Goal: Use online tool/utility: Utilize a website feature to perform a specific function

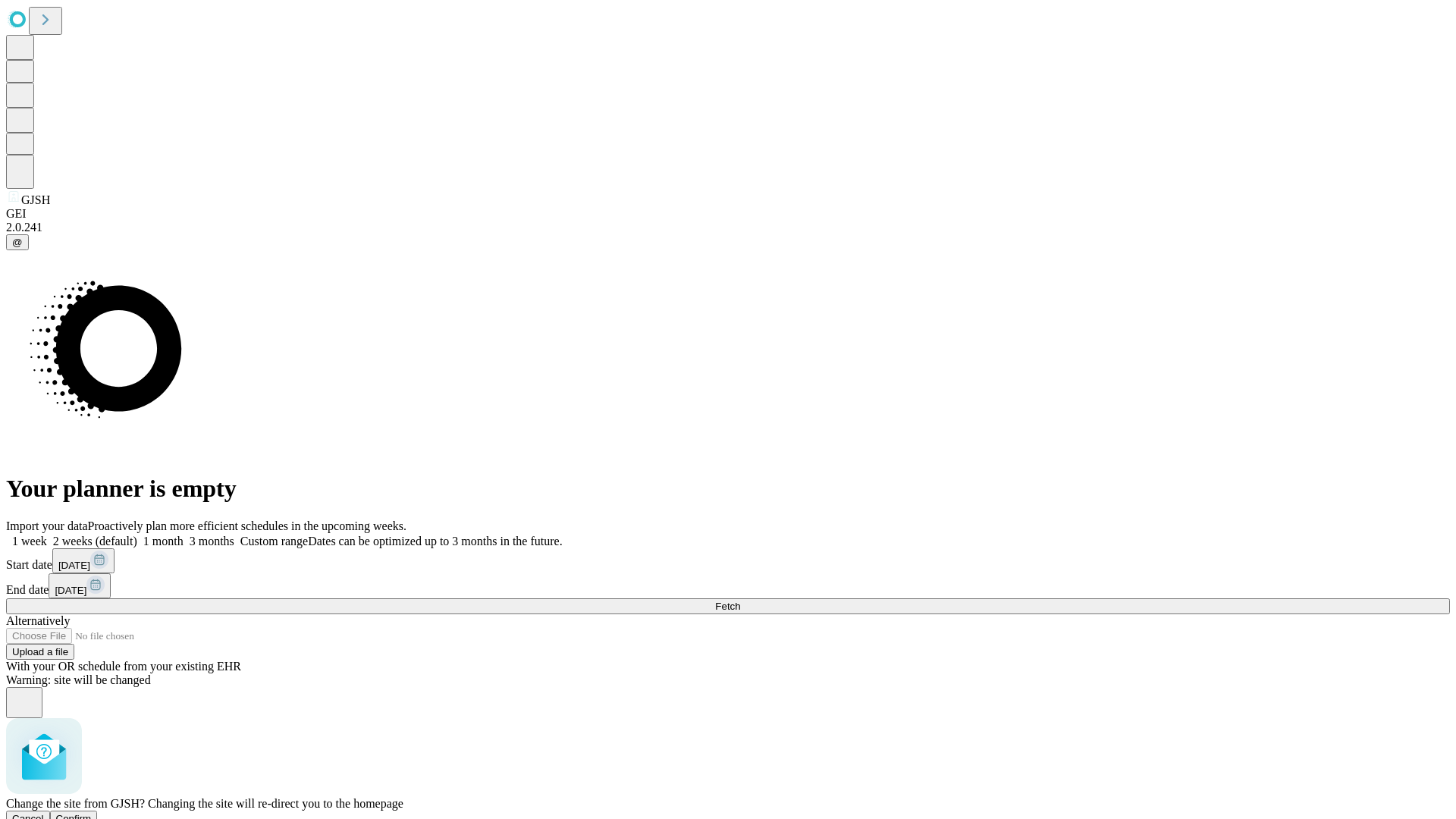
click at [91, 813] on span "Confirm" at bounding box center [73, 818] width 35 height 11
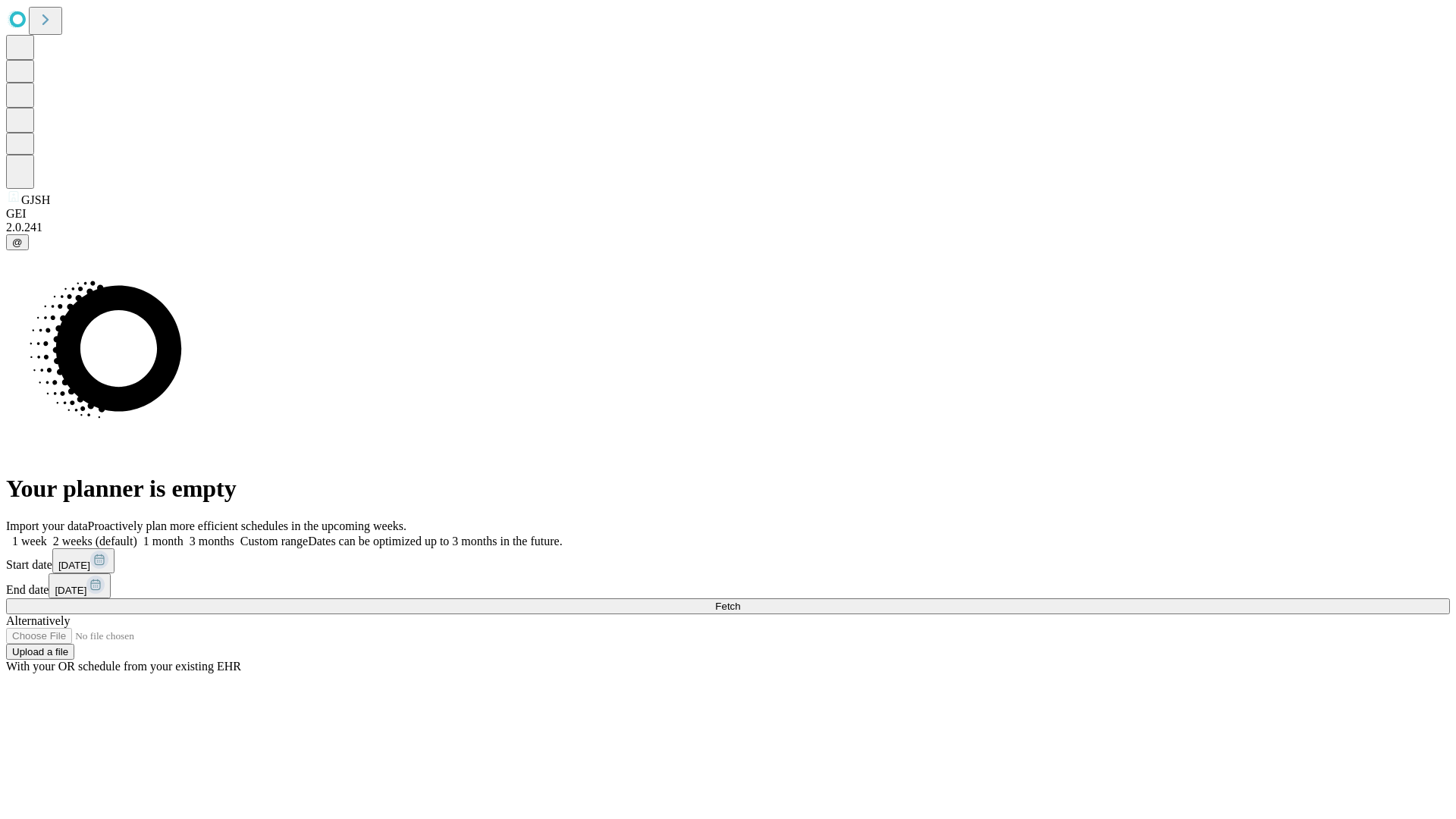
click at [137, 535] on label "2 weeks (default)" at bounding box center [91, 541] width 91 height 13
click at [741, 601] on span "Fetch" at bounding box center [728, 606] width 25 height 11
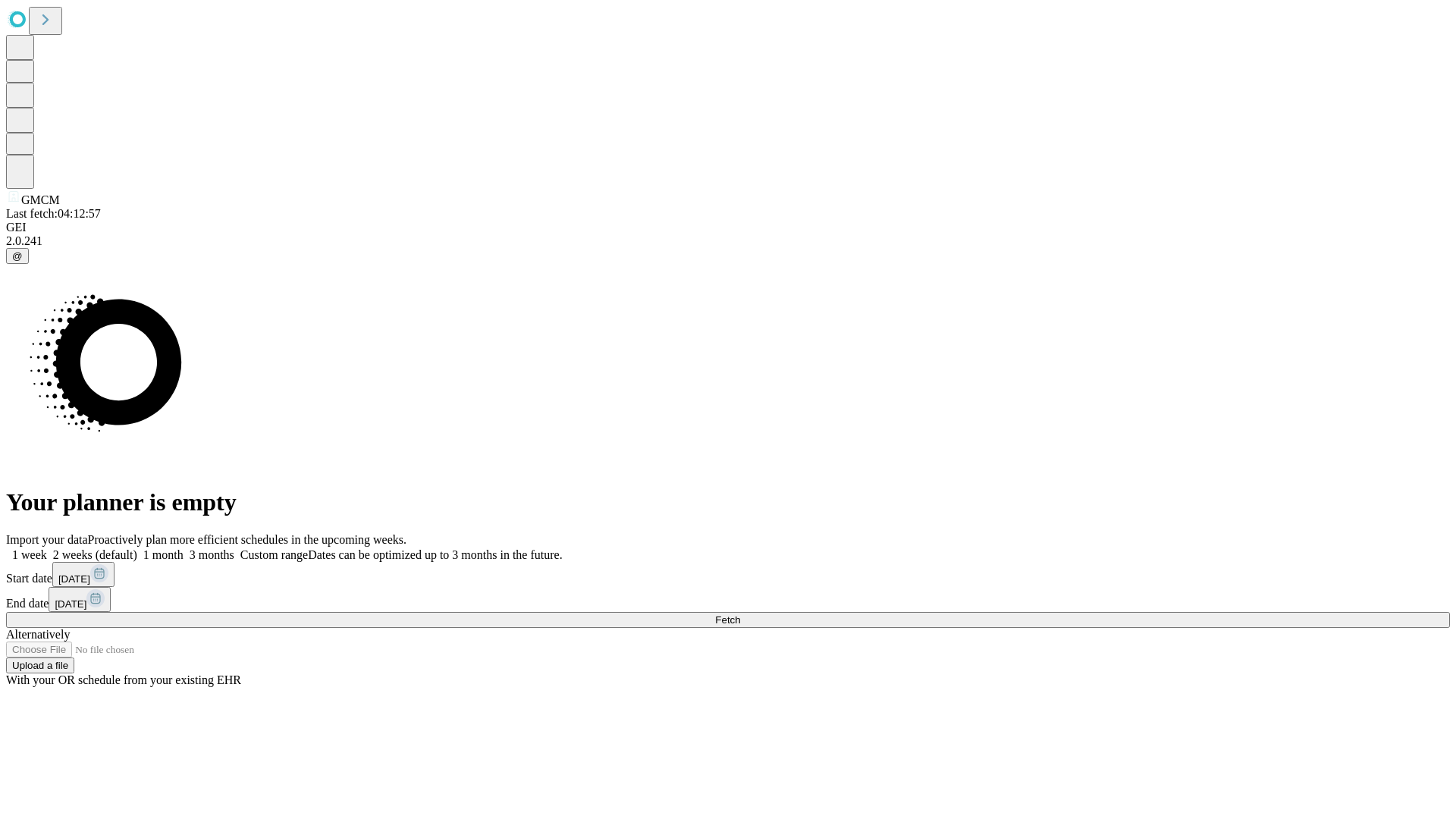
click at [137, 548] on label "2 weeks (default)" at bounding box center [91, 554] width 91 height 13
click at [741, 614] on span "Fetch" at bounding box center [728, 620] width 25 height 11
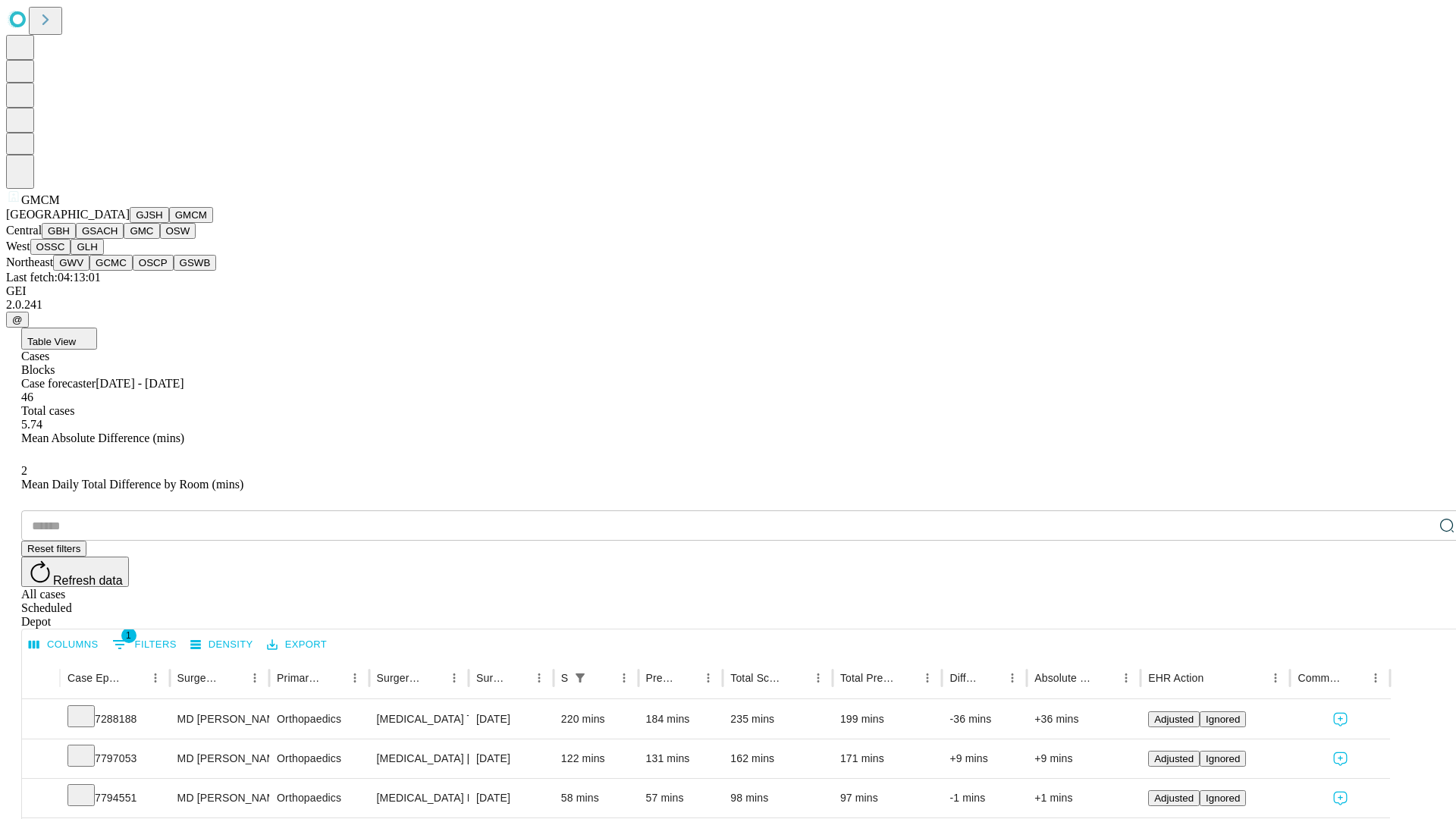
click at [76, 239] on button "GBH" at bounding box center [59, 230] width 35 height 16
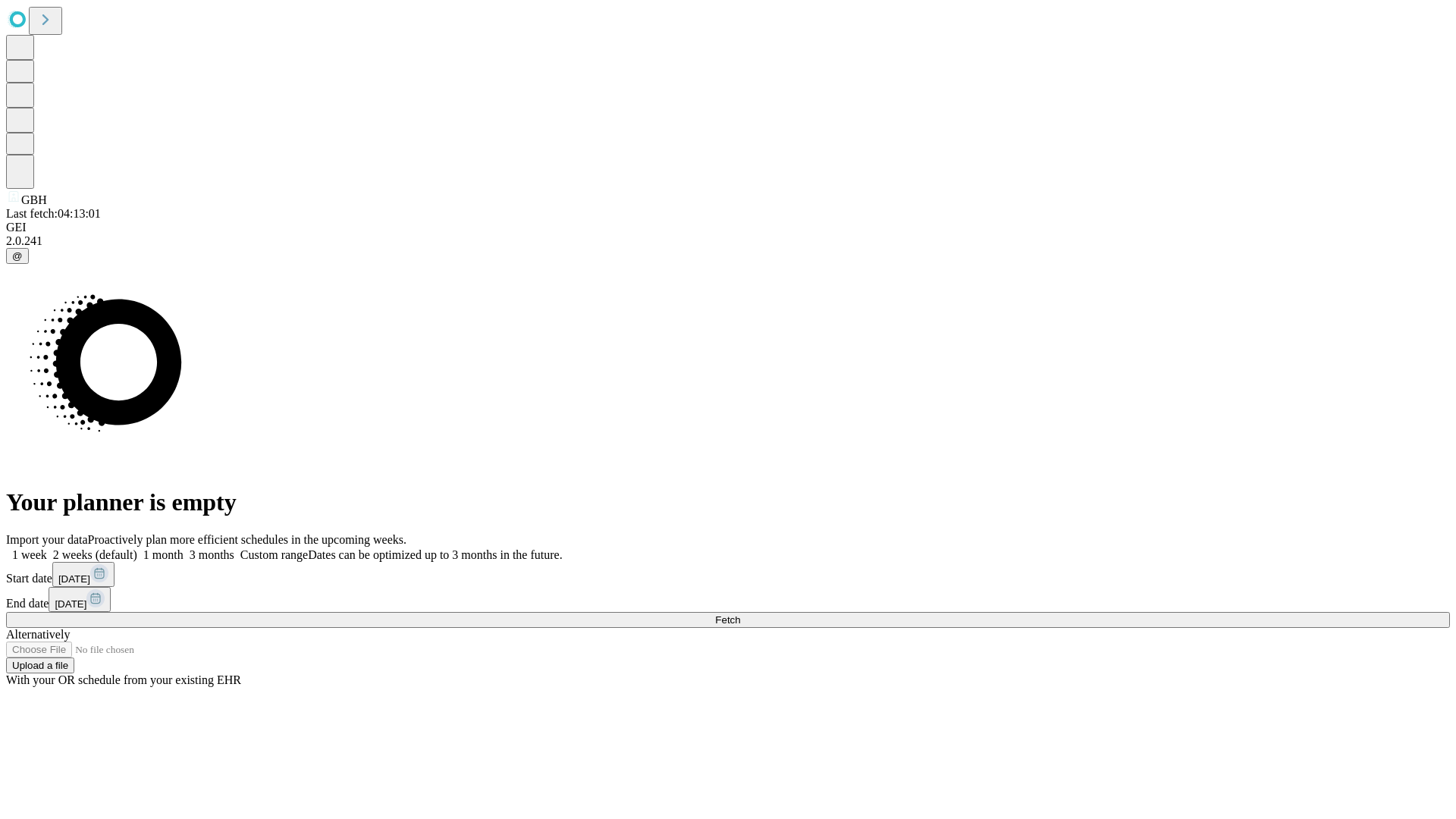
click at [137, 548] on label "2 weeks (default)" at bounding box center [91, 554] width 91 height 13
click at [741, 614] on span "Fetch" at bounding box center [728, 620] width 25 height 11
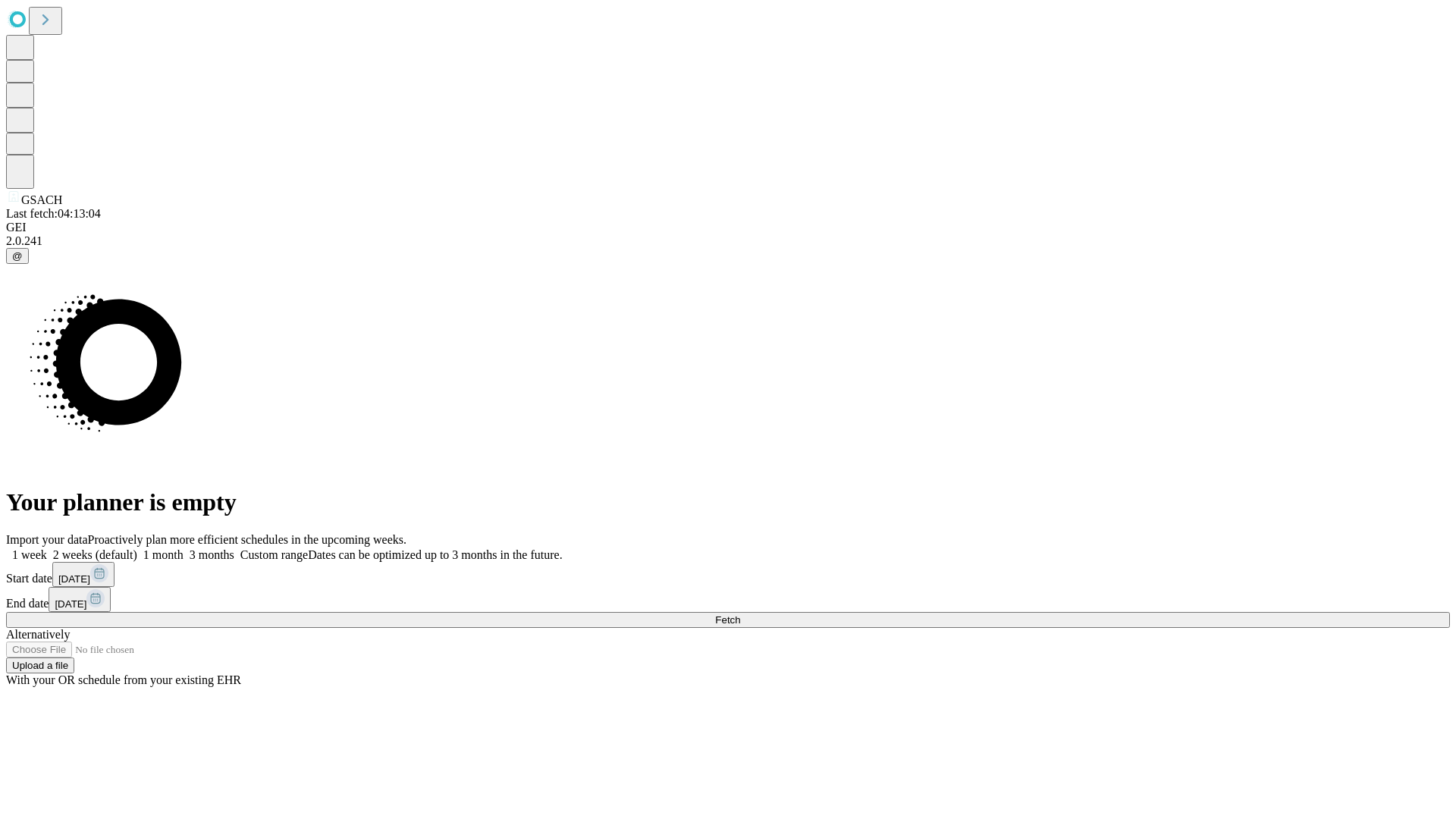
click at [137, 548] on label "2 weeks (default)" at bounding box center [91, 554] width 91 height 13
click at [741, 614] on span "Fetch" at bounding box center [728, 620] width 25 height 11
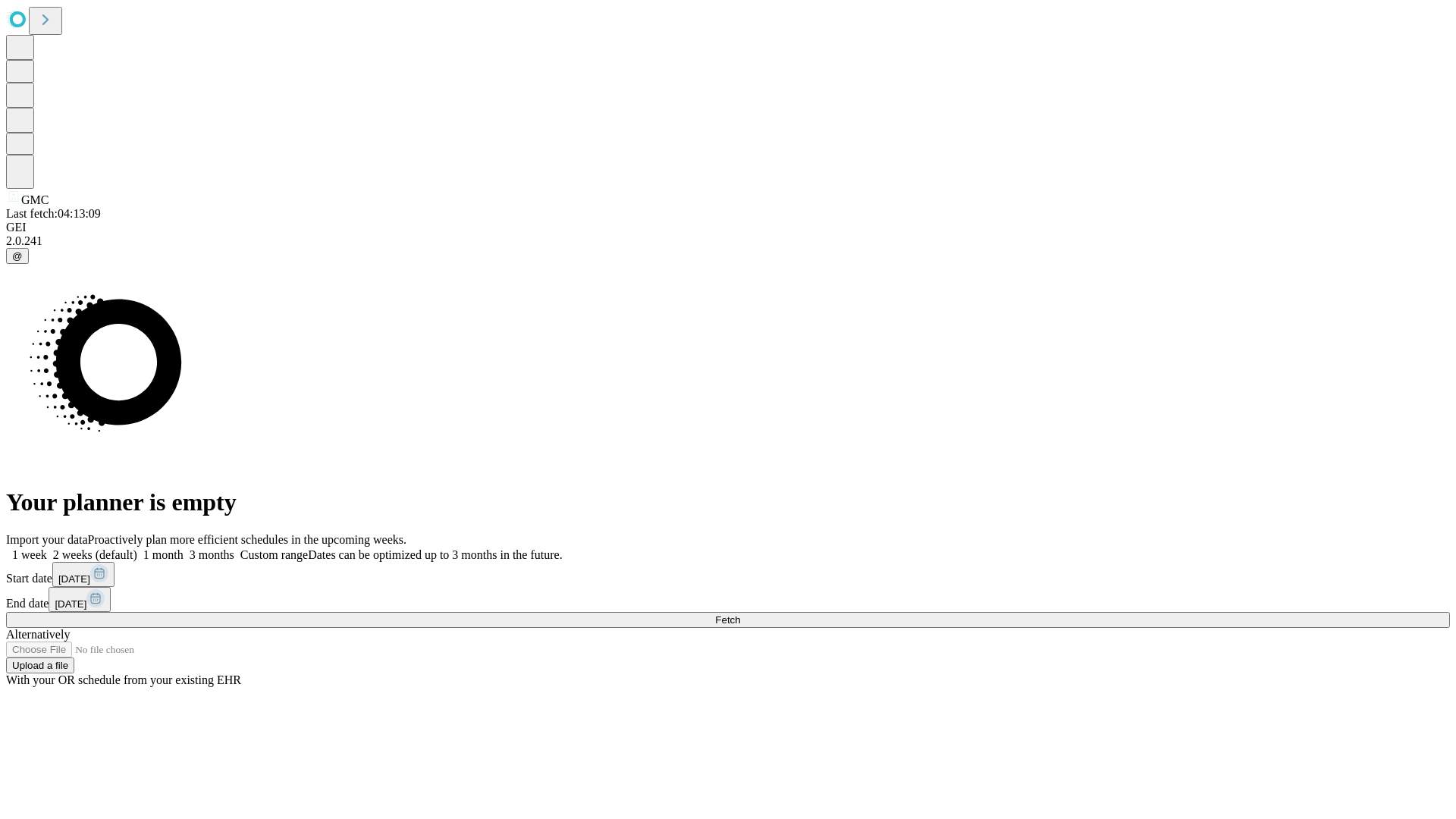
click at [137, 548] on label "2 weeks (default)" at bounding box center [91, 554] width 91 height 13
click at [741, 614] on span "Fetch" at bounding box center [728, 620] width 25 height 11
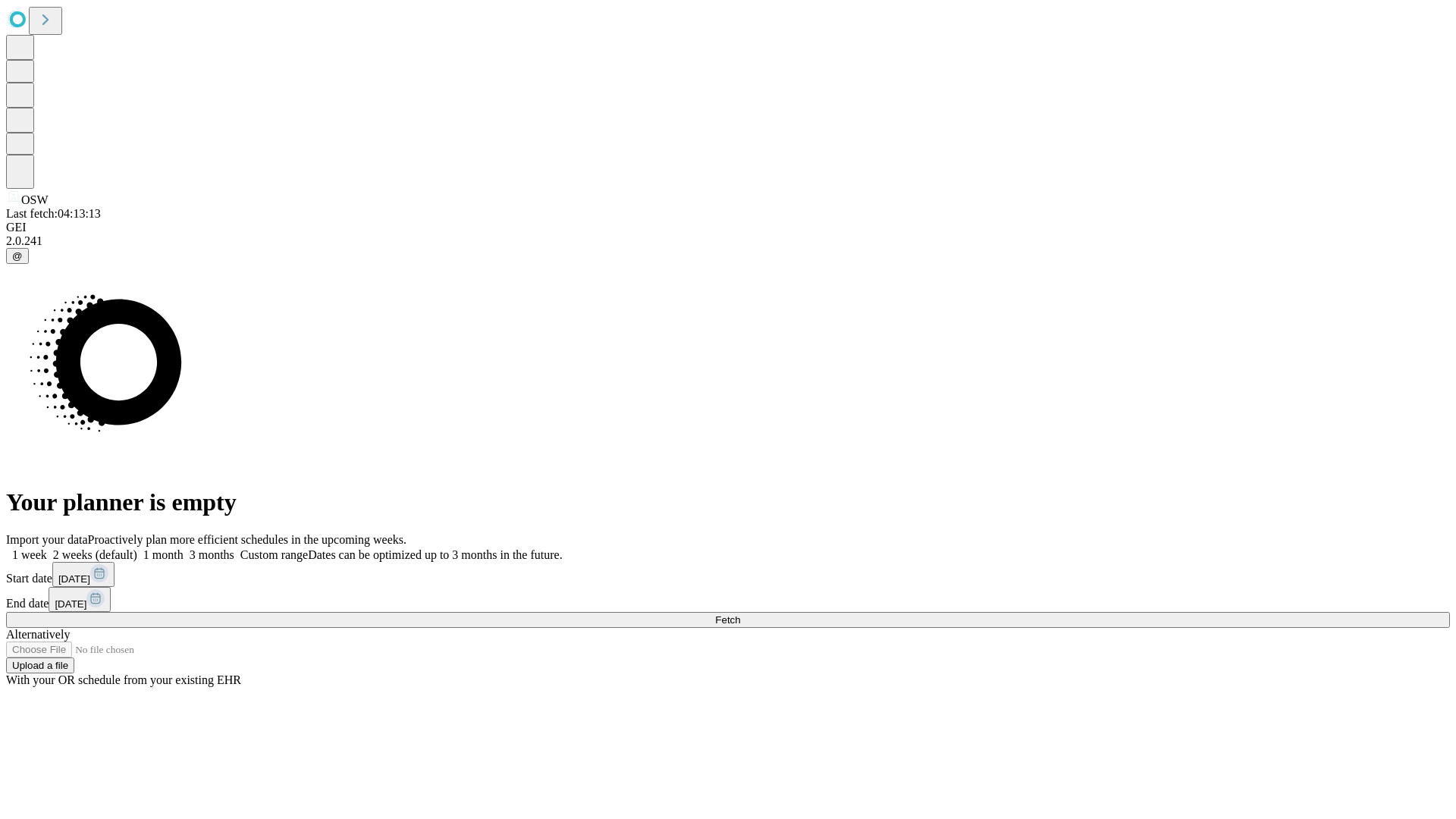
click at [137, 548] on label "2 weeks (default)" at bounding box center [91, 554] width 91 height 13
click at [741, 614] on span "Fetch" at bounding box center [728, 620] width 25 height 11
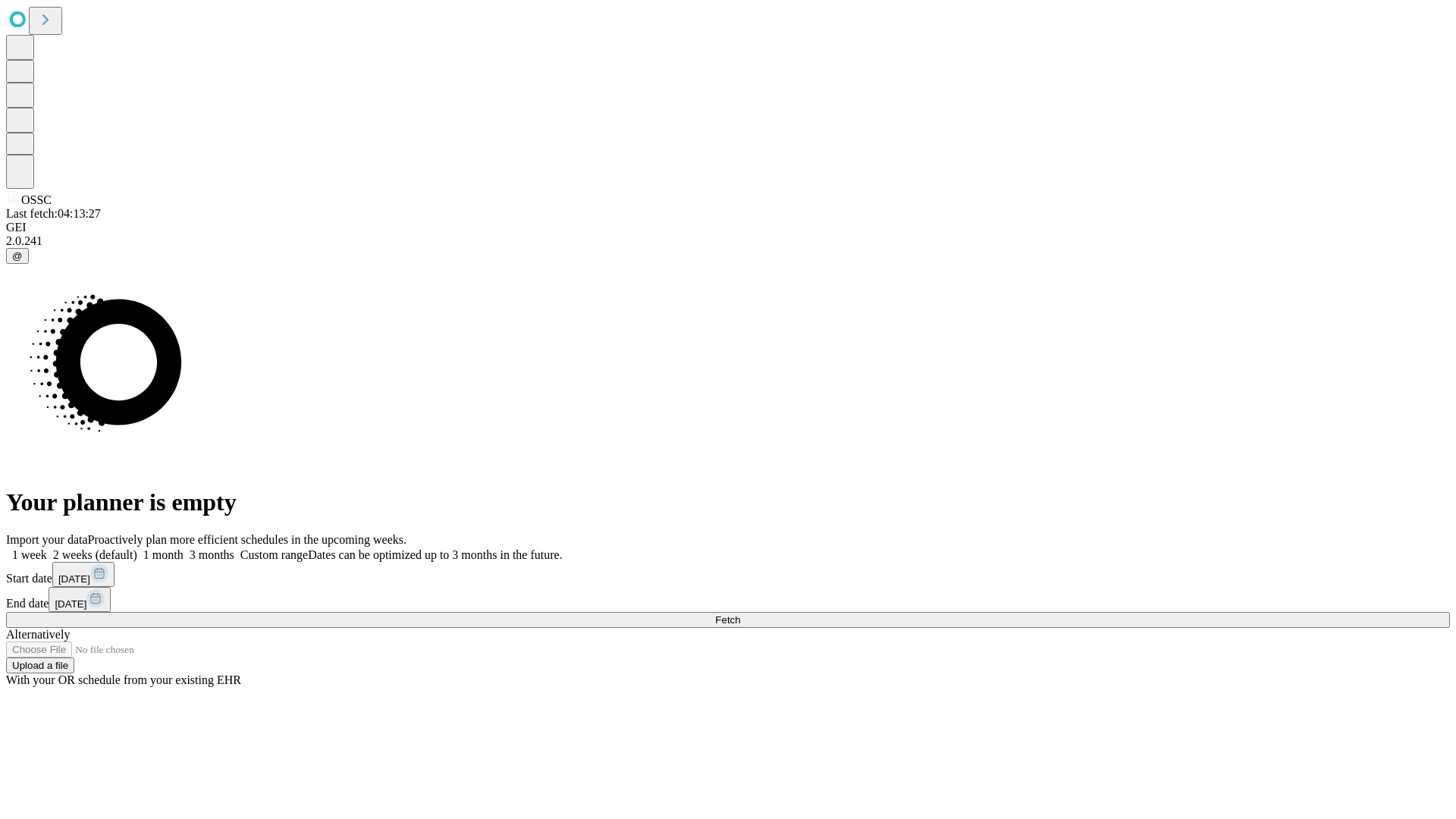
click at [137, 548] on label "2 weeks (default)" at bounding box center [91, 554] width 91 height 13
click at [741, 614] on span "Fetch" at bounding box center [728, 620] width 25 height 11
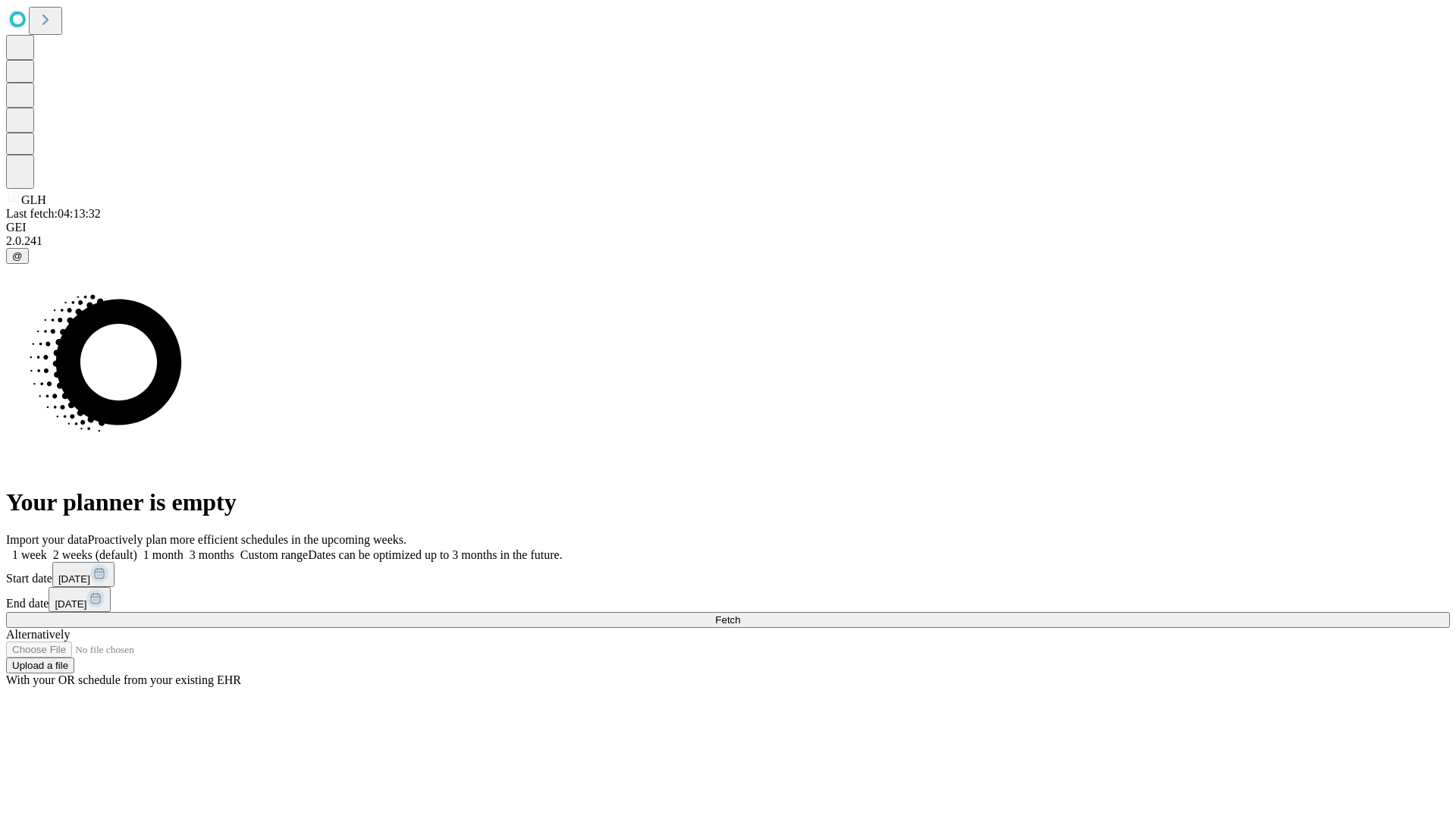
click at [137, 548] on label "2 weeks (default)" at bounding box center [91, 554] width 91 height 13
click at [741, 614] on span "Fetch" at bounding box center [728, 620] width 25 height 11
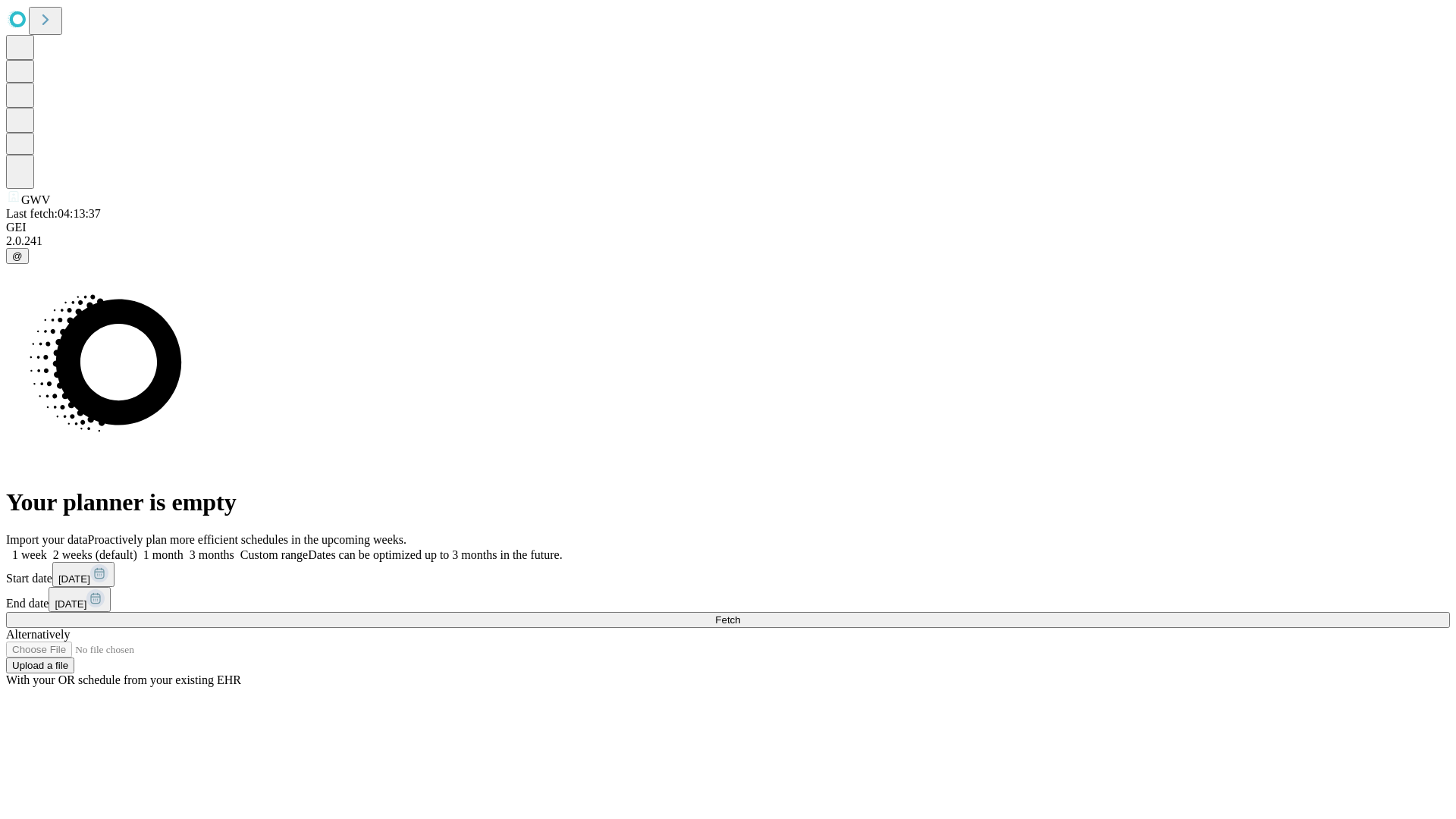
click at [137, 548] on label "2 weeks (default)" at bounding box center [91, 554] width 91 height 13
click at [741, 614] on span "Fetch" at bounding box center [728, 620] width 25 height 11
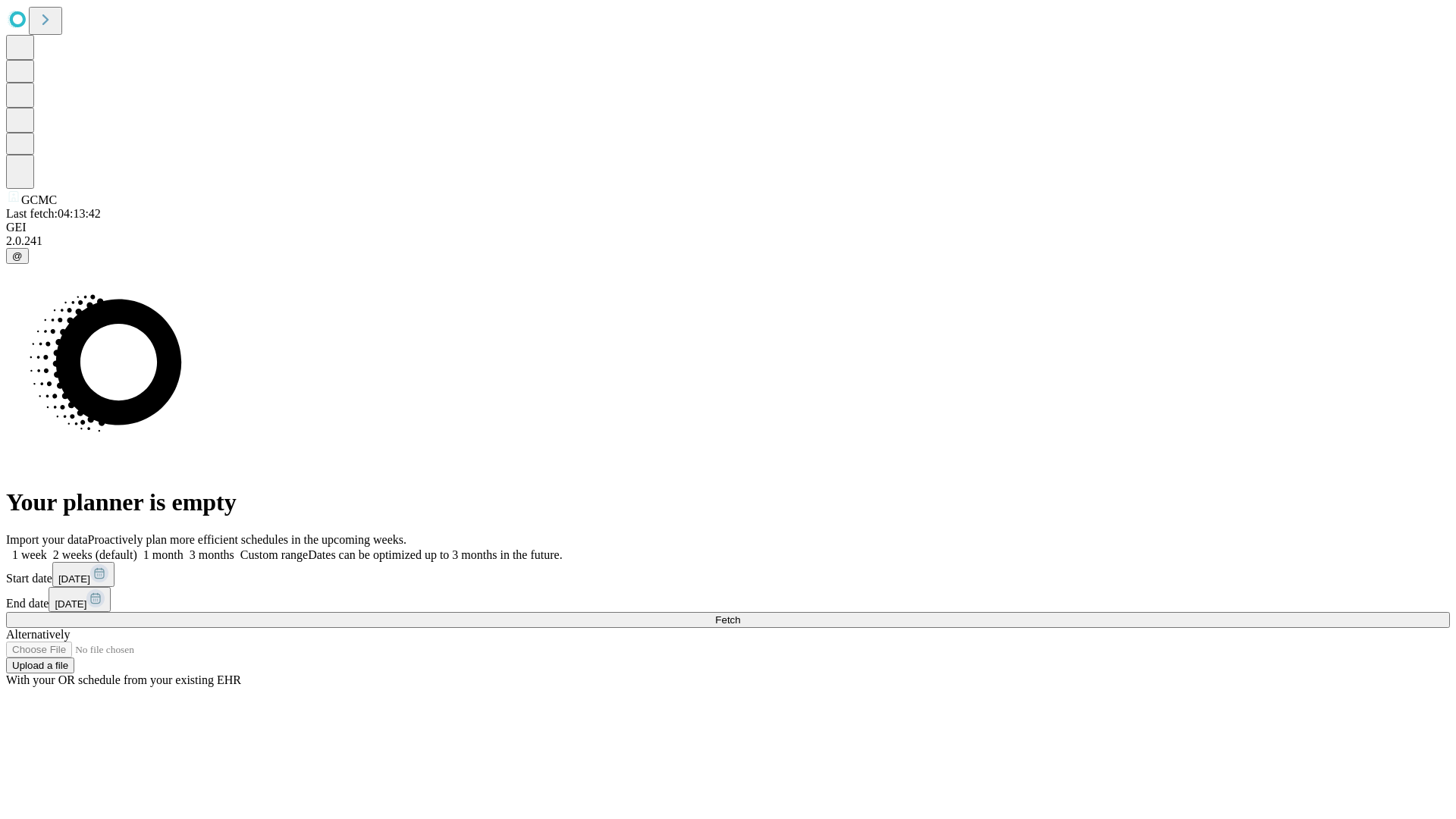
click at [137, 548] on label "2 weeks (default)" at bounding box center [91, 554] width 91 height 13
click at [741, 614] on span "Fetch" at bounding box center [728, 620] width 25 height 11
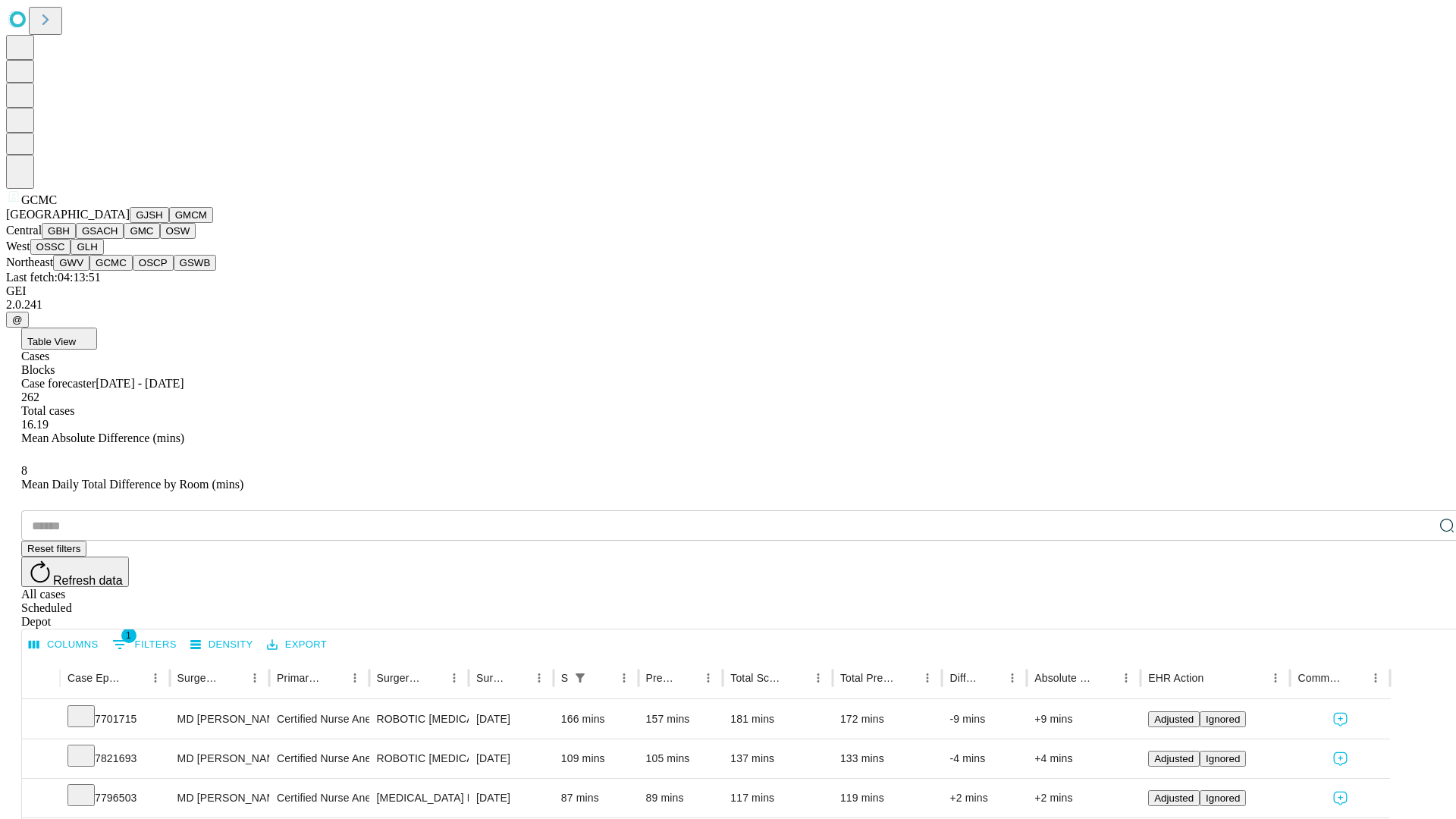
click at [133, 271] on button "OSCP" at bounding box center [153, 262] width 41 height 16
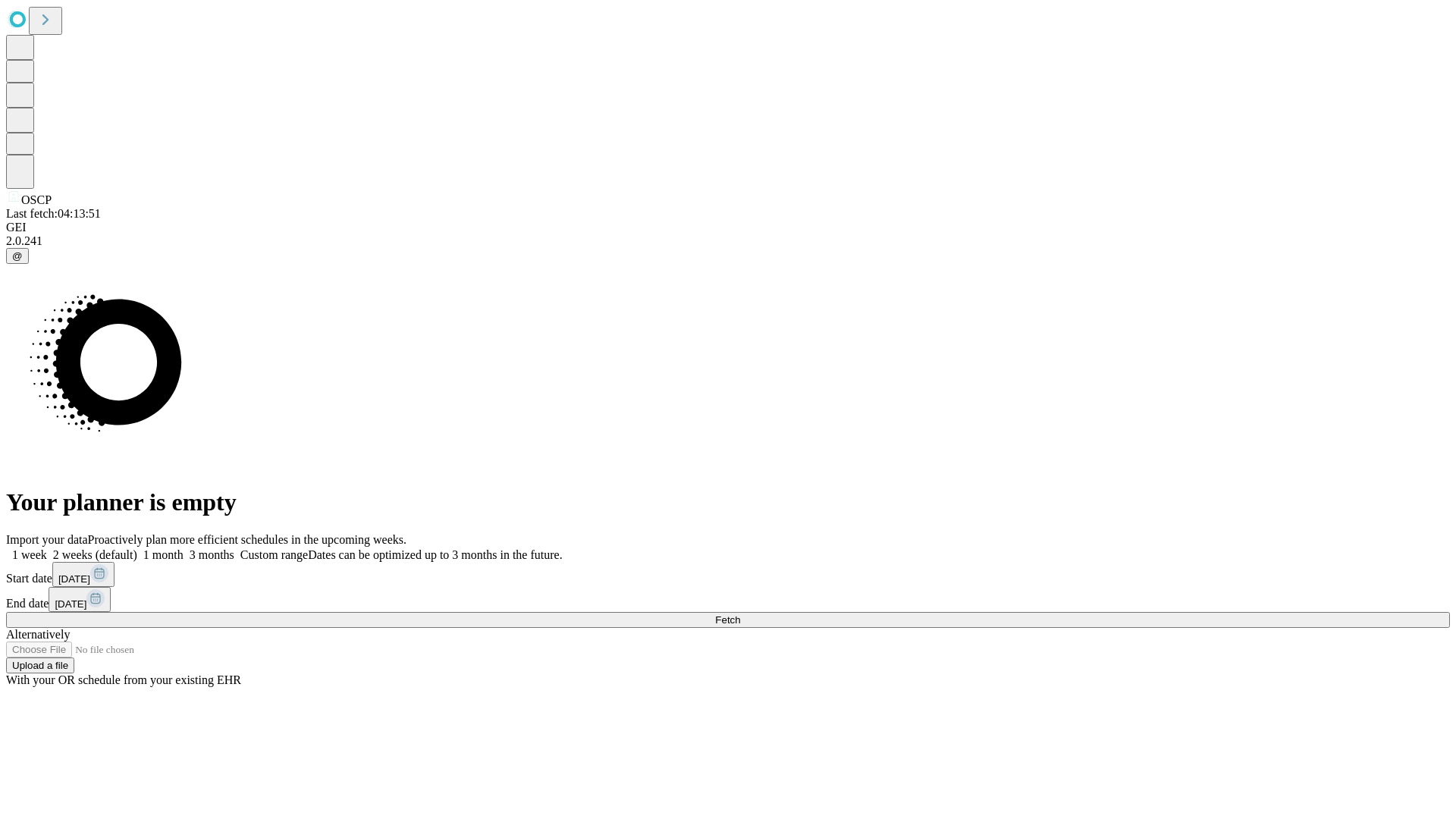
click at [137, 548] on label "2 weeks (default)" at bounding box center [91, 554] width 91 height 13
click at [741, 614] on span "Fetch" at bounding box center [728, 620] width 25 height 11
